Goal: Information Seeking & Learning: Understand process/instructions

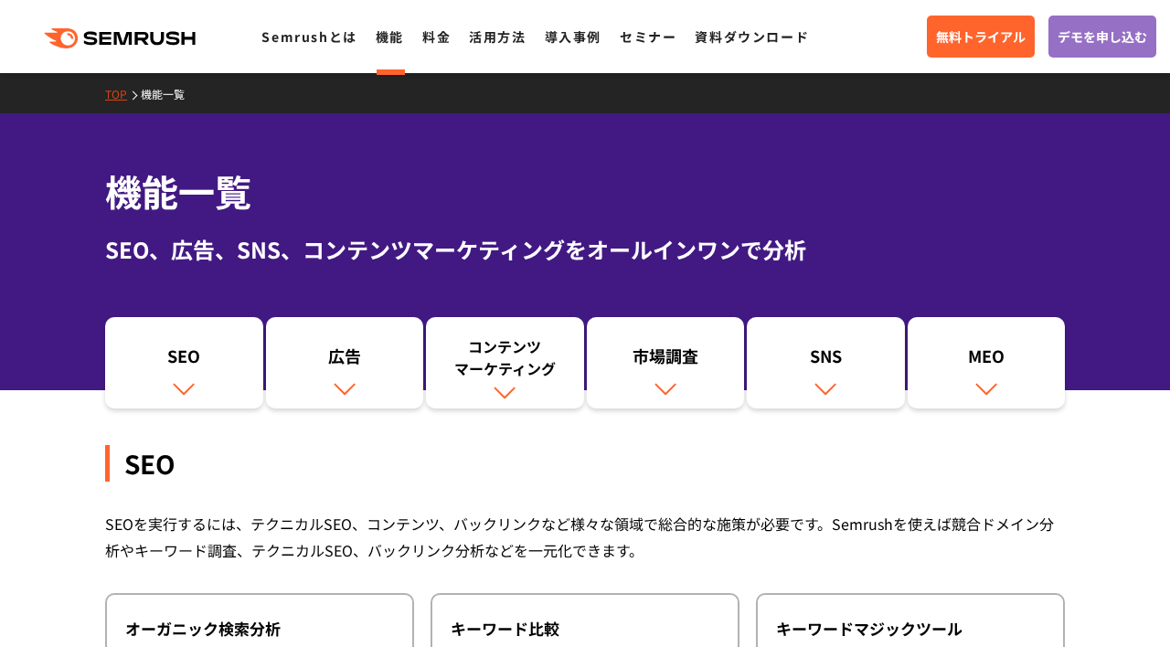
click at [182, 372] on div "SEO" at bounding box center [184, 360] width 140 height 31
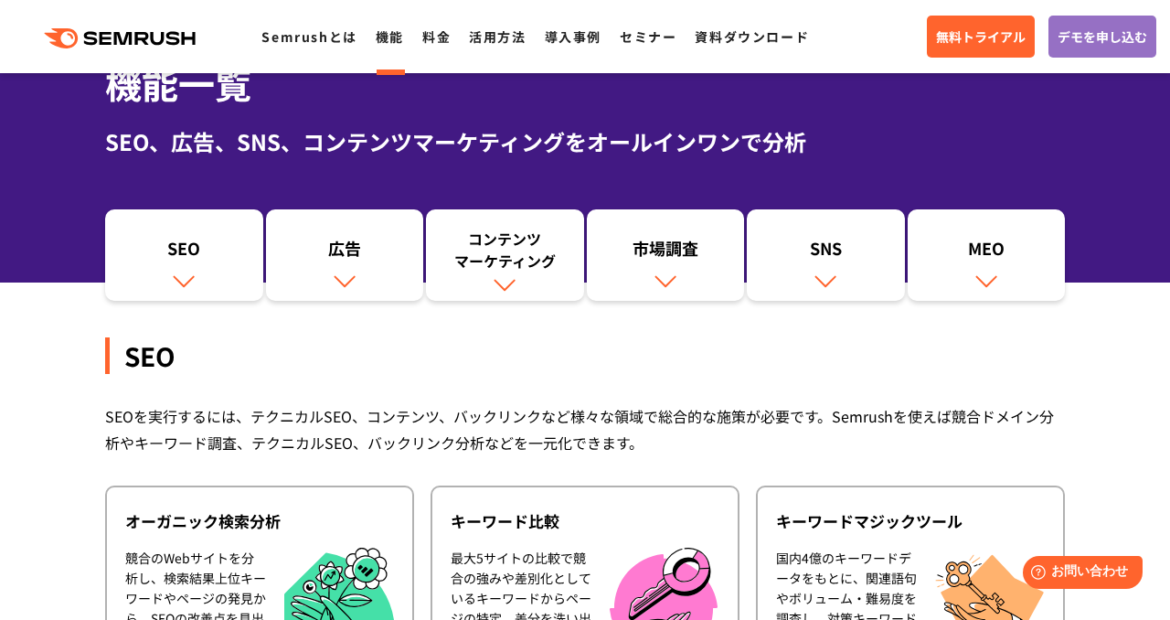
scroll to position [47, 0]
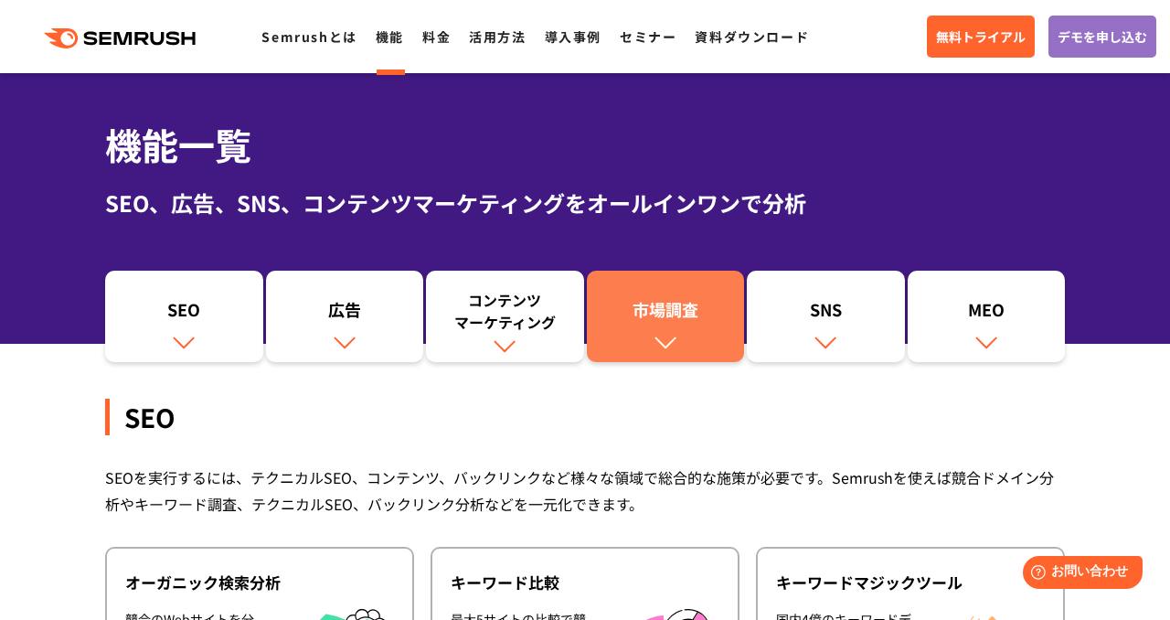
click at [662, 311] on div "市場調査" at bounding box center [666, 313] width 140 height 31
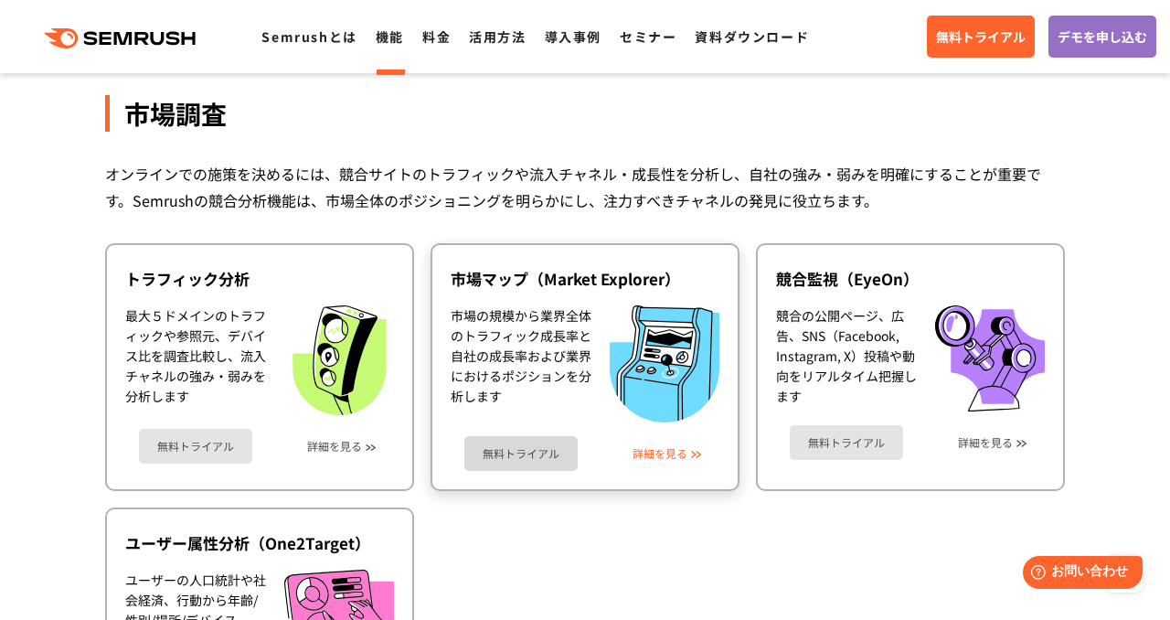
click at [672, 447] on link "詳細を見る" at bounding box center [659, 453] width 55 height 13
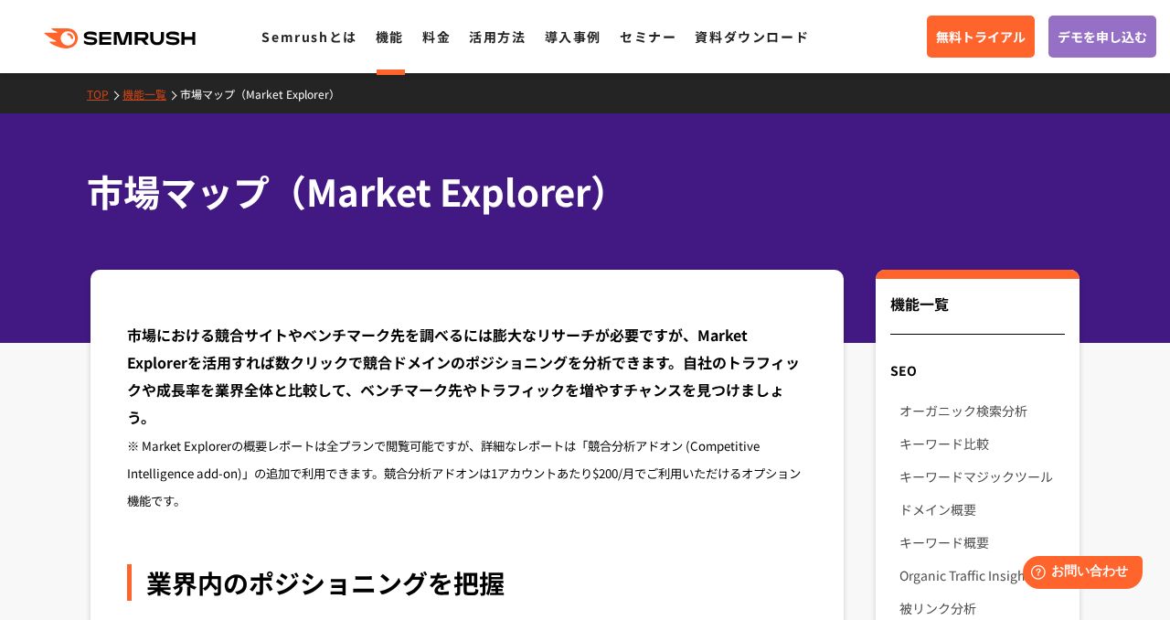
scroll to position [541, 0]
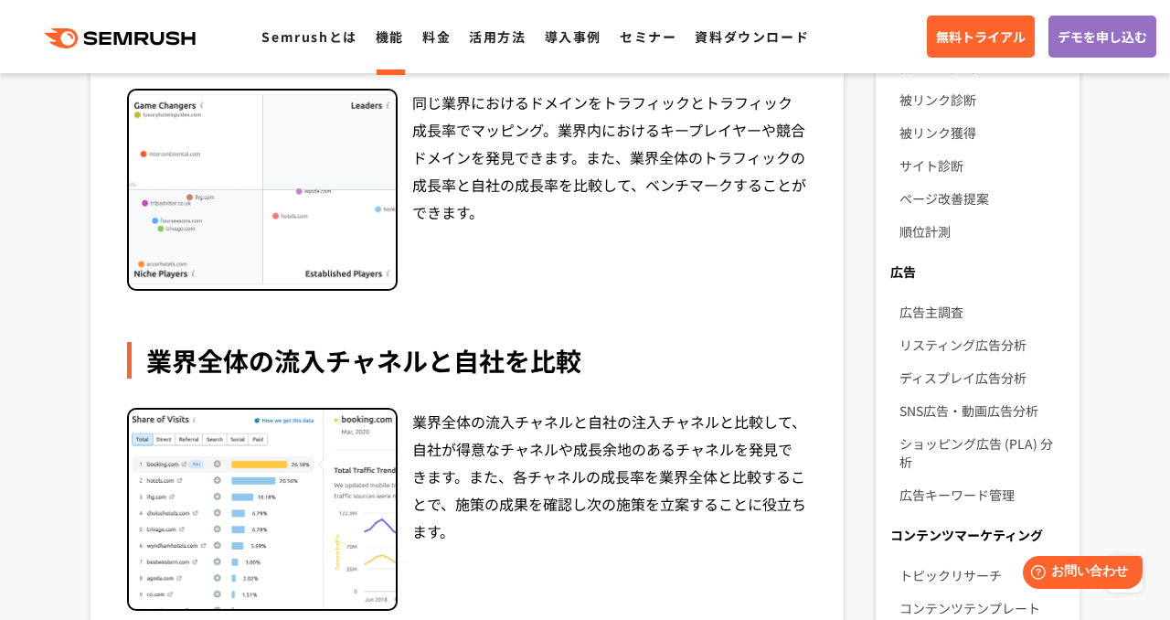
drag, startPoint x: 19, startPoint y: 330, endPoint x: 13, endPoint y: 284, distance: 46.1
click at [19, 330] on section "市場における競合サイトやベンチマーク先を調べるには膨大なリサーチが必要ですが、Market Explorerを活用すれば数クリックで競合ドメインのポジショニン…" at bounding box center [585, 595] width 1170 height 1733
click at [494, 32] on link "活用方法" at bounding box center [497, 36] width 57 height 18
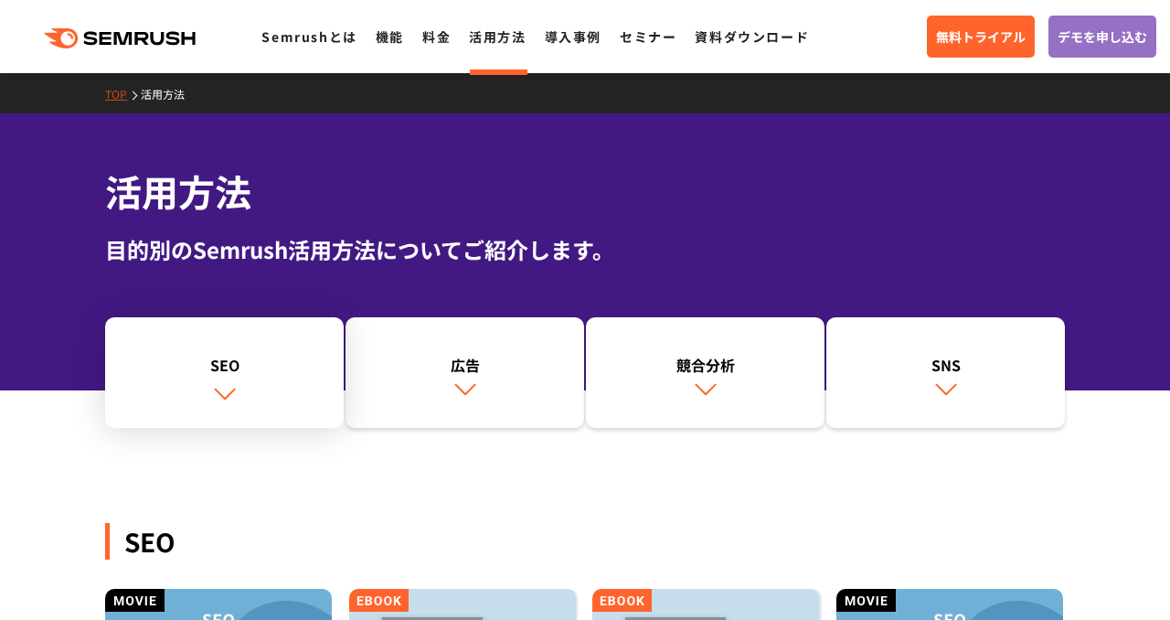
click at [225, 381] on img at bounding box center [225, 393] width 24 height 24
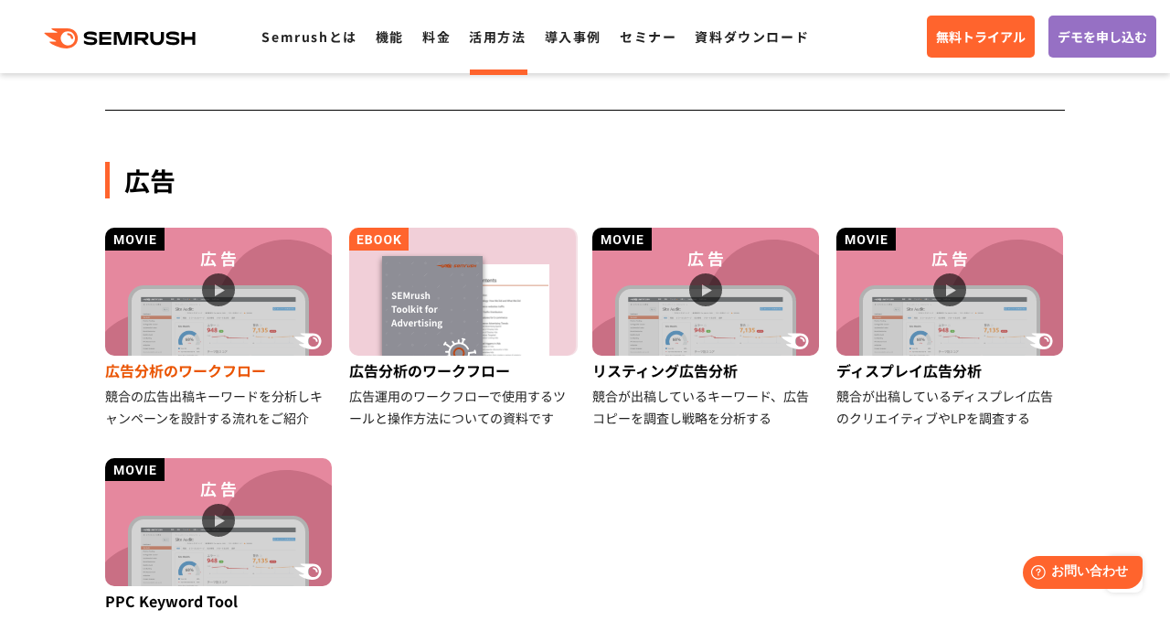
scroll to position [2588, 0]
